Goal: Task Accomplishment & Management: Manage account settings

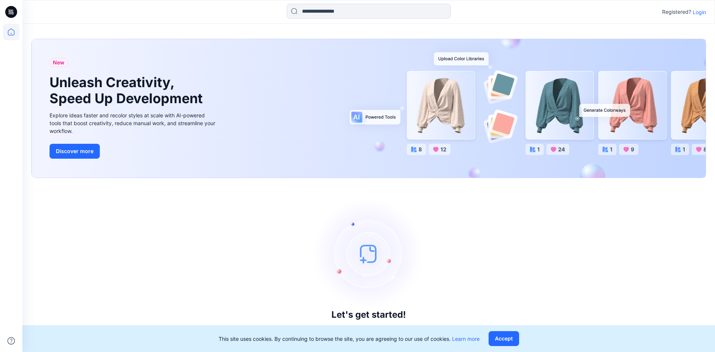
click at [701, 11] on p "Login" at bounding box center [698, 12] width 13 height 8
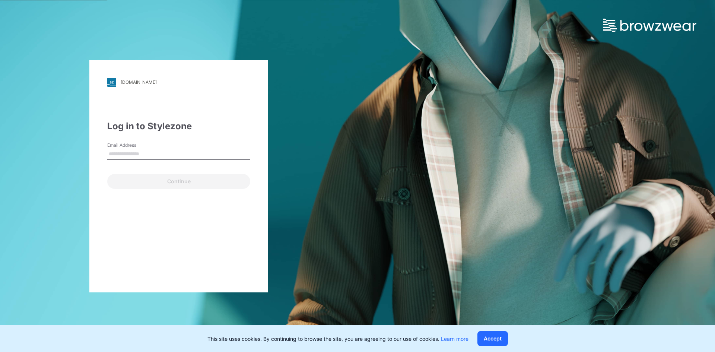
type input "**********"
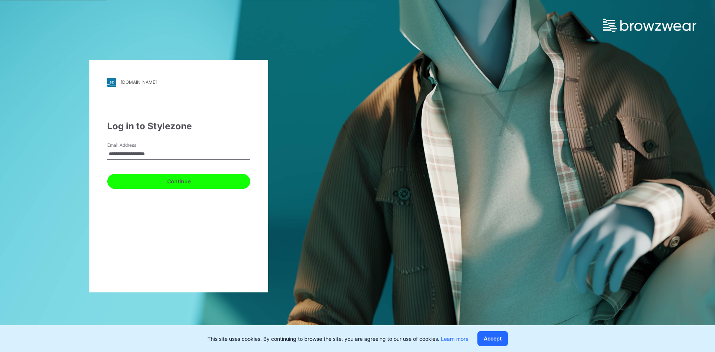
click at [138, 187] on button "Continue" at bounding box center [178, 181] width 143 height 15
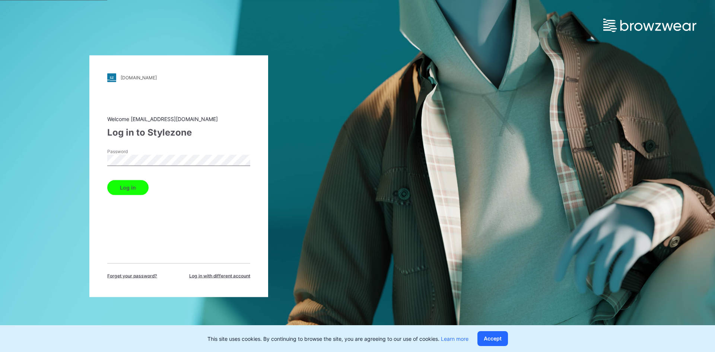
click at [130, 189] on button "Log in" at bounding box center [127, 187] width 41 height 15
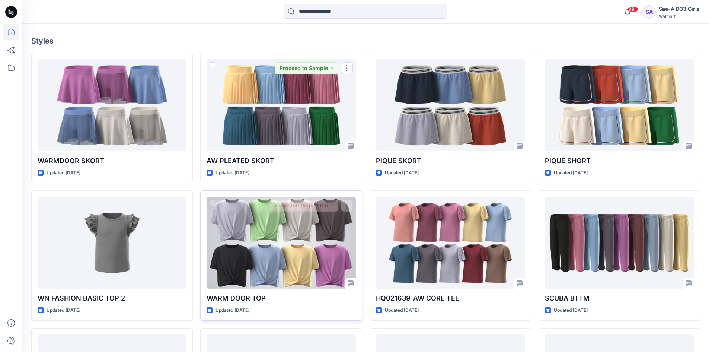
scroll to position [223, 0]
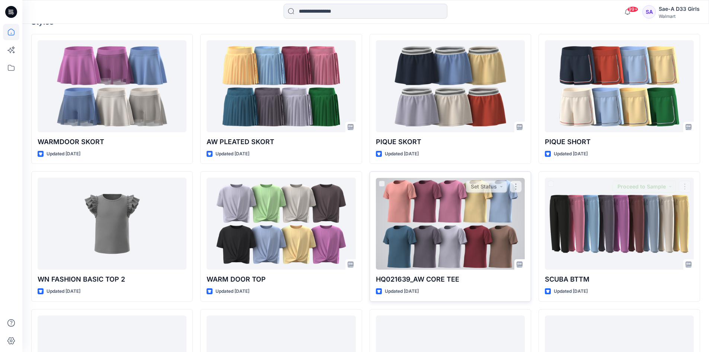
click at [470, 250] on div at bounding box center [450, 224] width 149 height 92
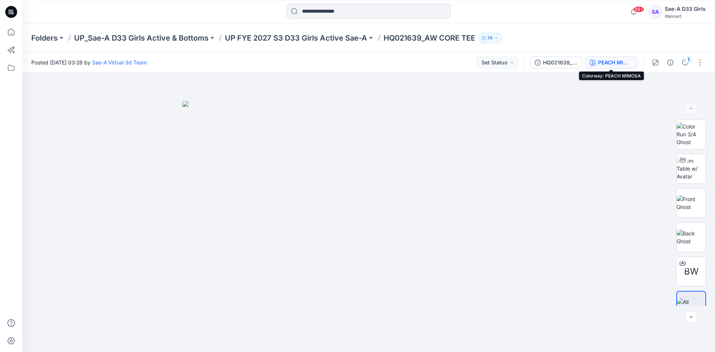
click at [618, 66] on div "PEACH MIMOSA" at bounding box center [615, 62] width 34 height 8
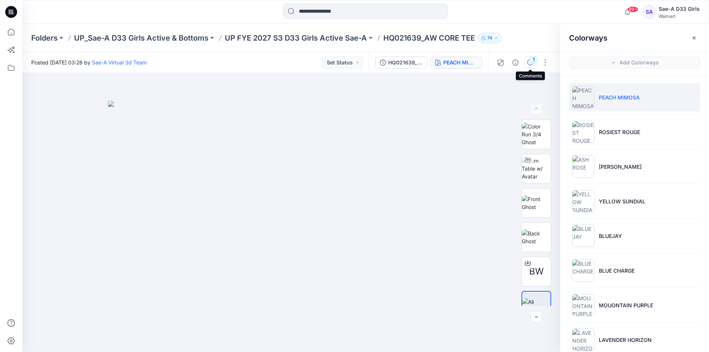
click at [528, 60] on icon "button" at bounding box center [530, 63] width 6 height 6
